Goal: Check status: Check status

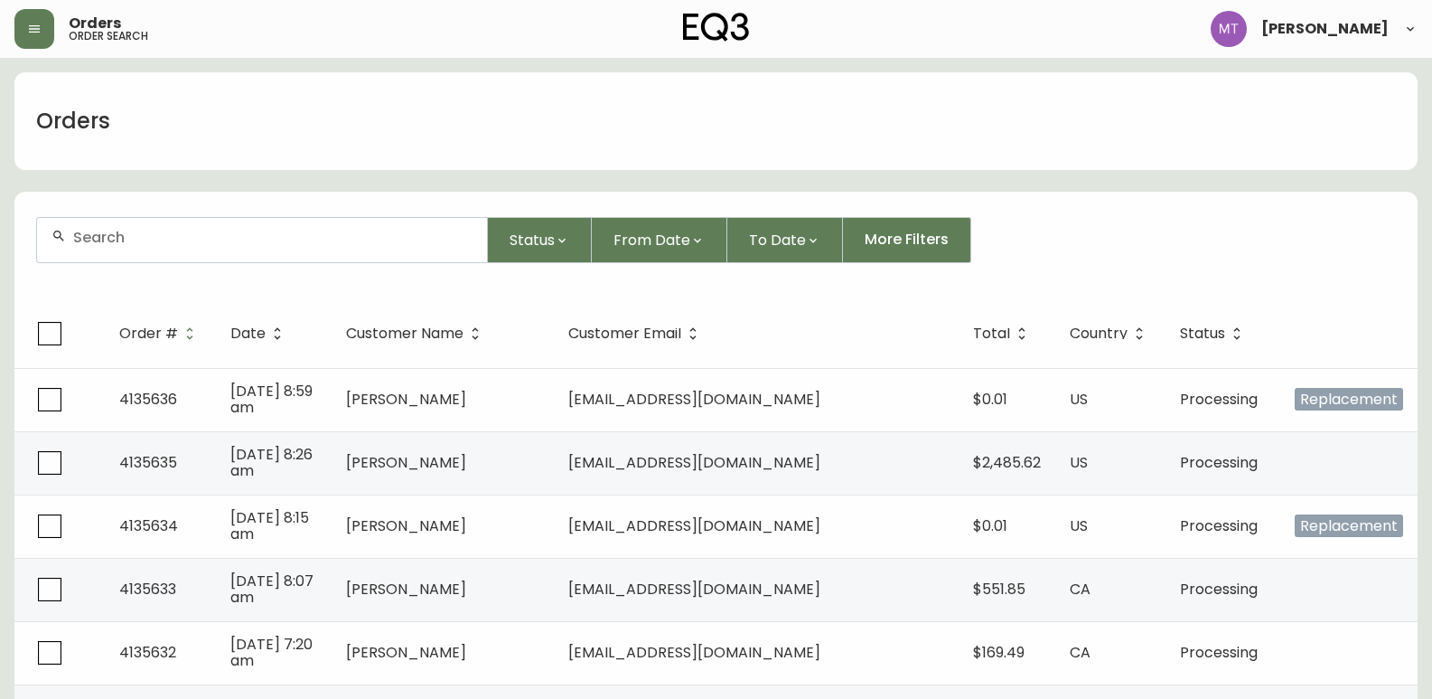
click at [100, 251] on div at bounding box center [262, 240] width 450 height 44
paste input "4133964"
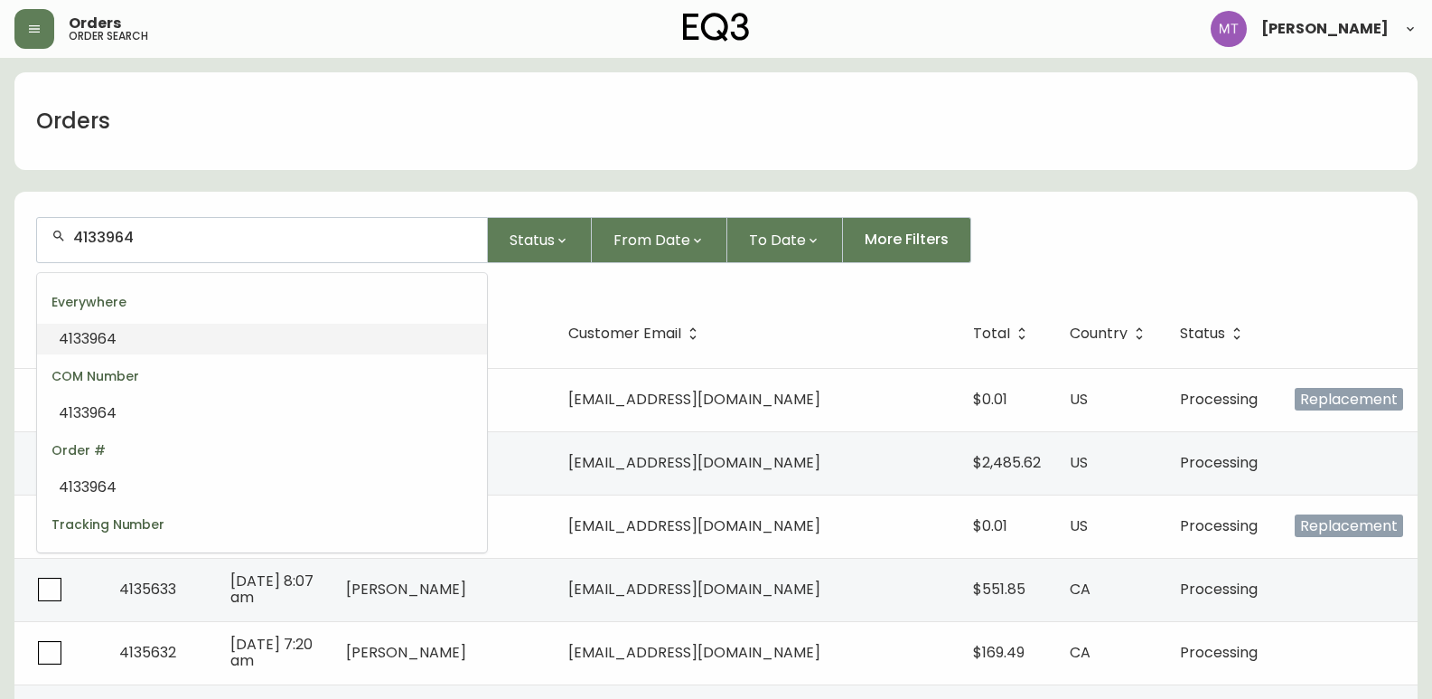
click at [112, 333] on span "4133964" at bounding box center [88, 338] width 58 height 21
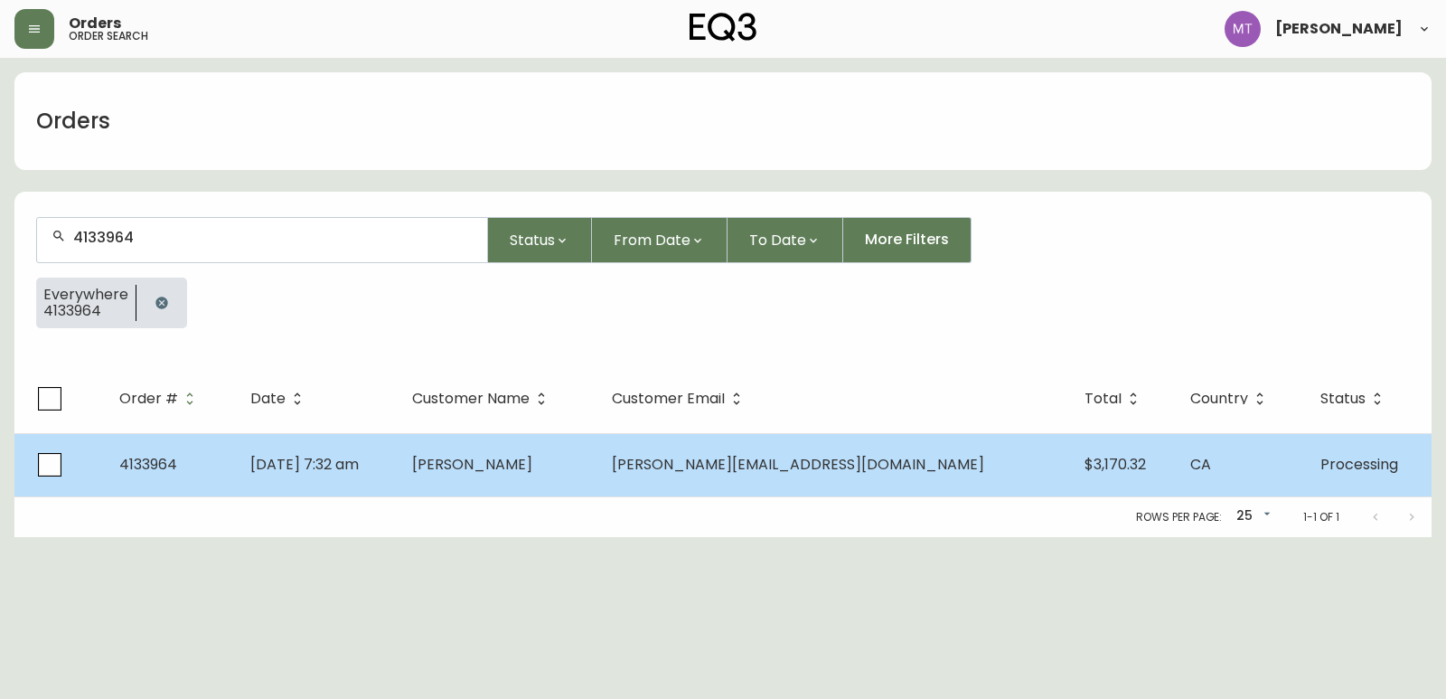
type input "4133964"
click at [398, 469] on td "[DATE] 7:32 am" at bounding box center [317, 464] width 162 height 63
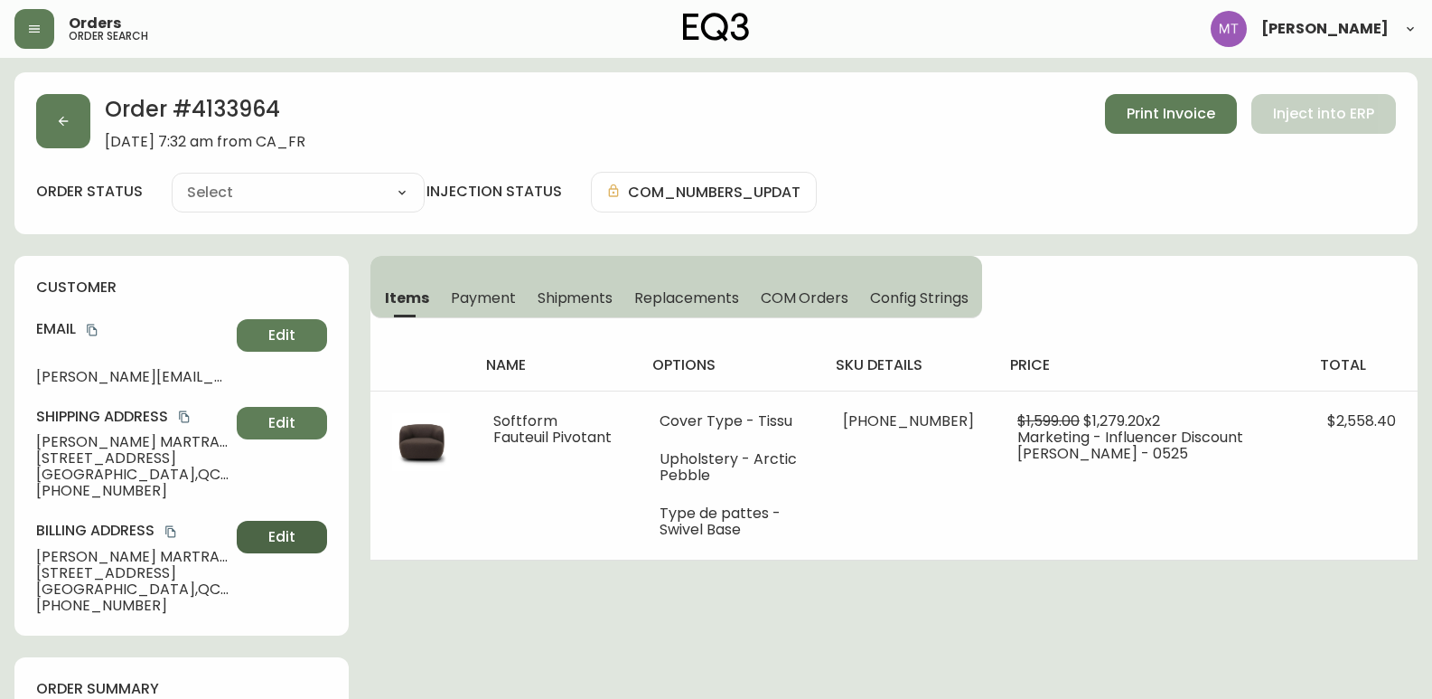
type input "Processing"
select select "PROCESSING"
drag, startPoint x: 168, startPoint y: 555, endPoint x: 21, endPoint y: 551, distance: 147.3
click at [21, 551] on div "customer Email [PERSON_NAME][EMAIL_ADDRESS][DOMAIN_NAME] Edit Shipping Address …" at bounding box center [181, 446] width 334 height 380
copy span "[PERSON_NAME]"
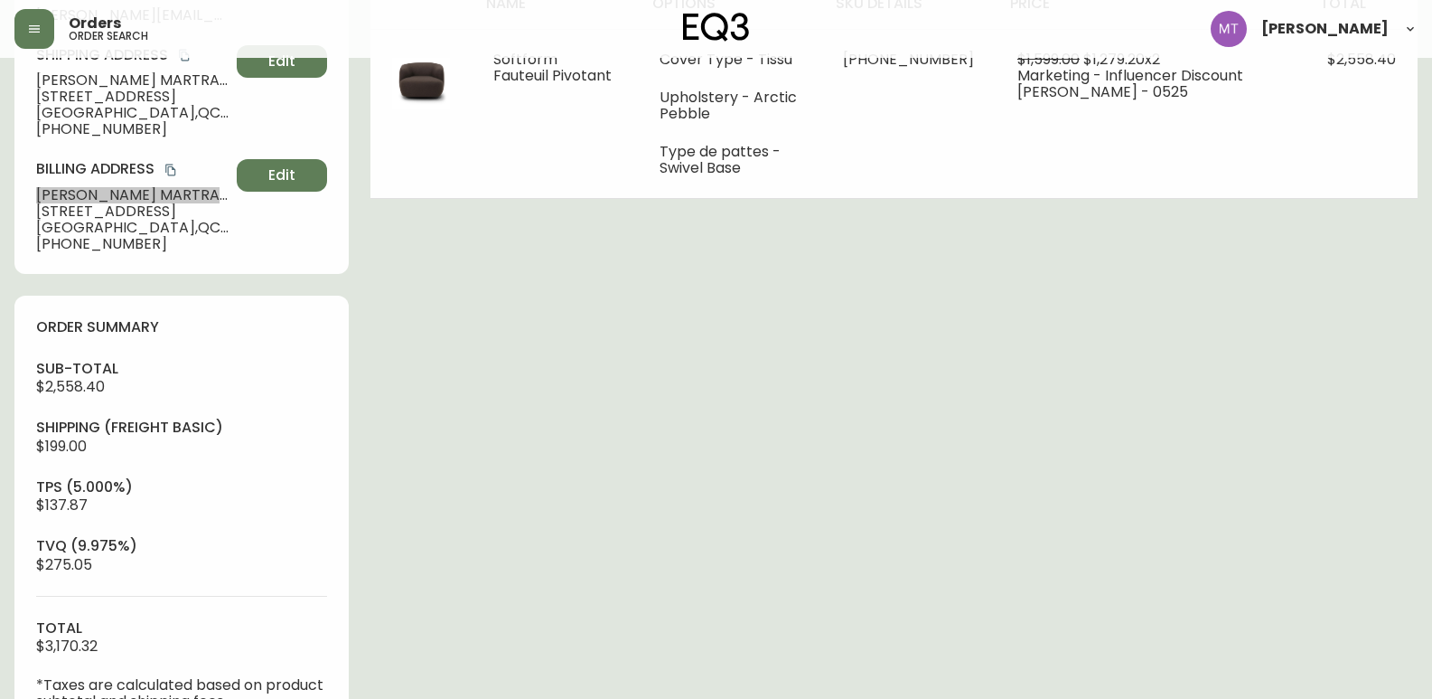
scroll to position [633, 0]
